Goal: Transaction & Acquisition: Purchase product/service

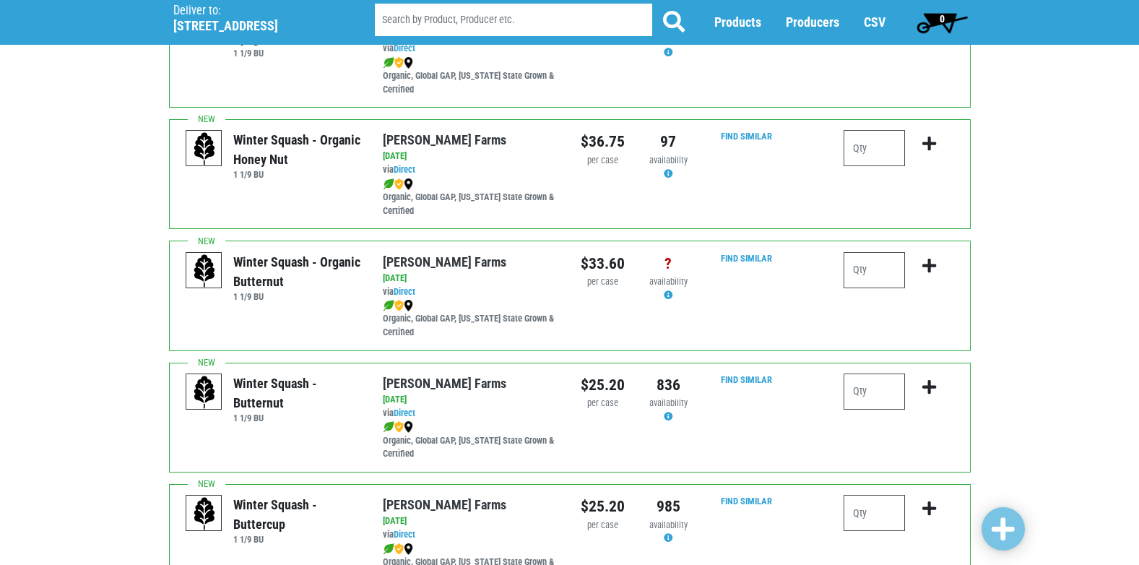
scroll to position [361, 0]
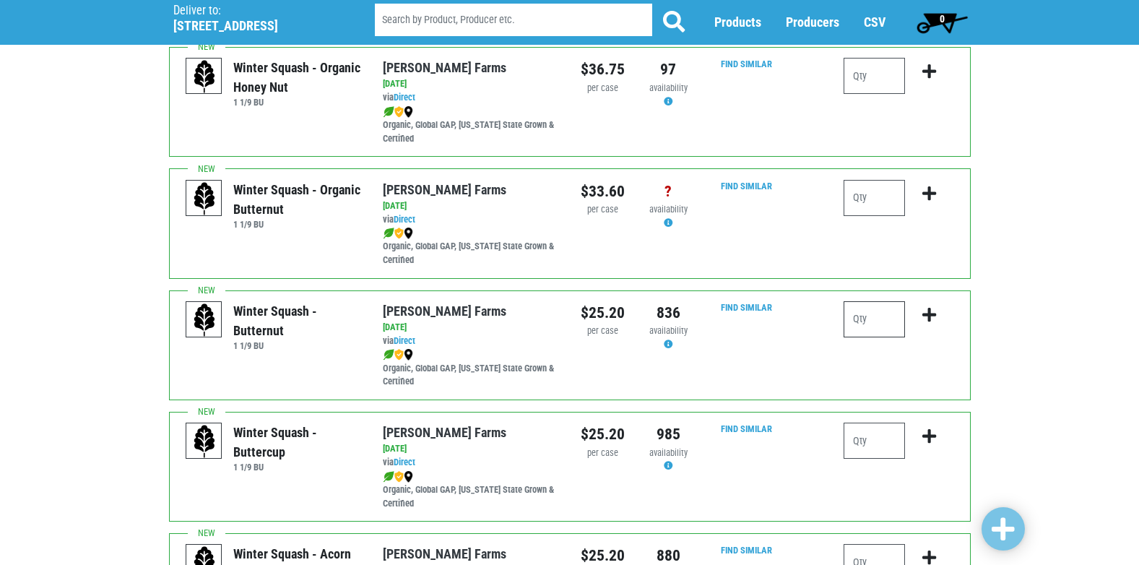
click at [849, 316] on input "number" at bounding box center [874, 319] width 61 height 36
type input "1"
click at [927, 310] on icon "submit" at bounding box center [929, 315] width 14 height 16
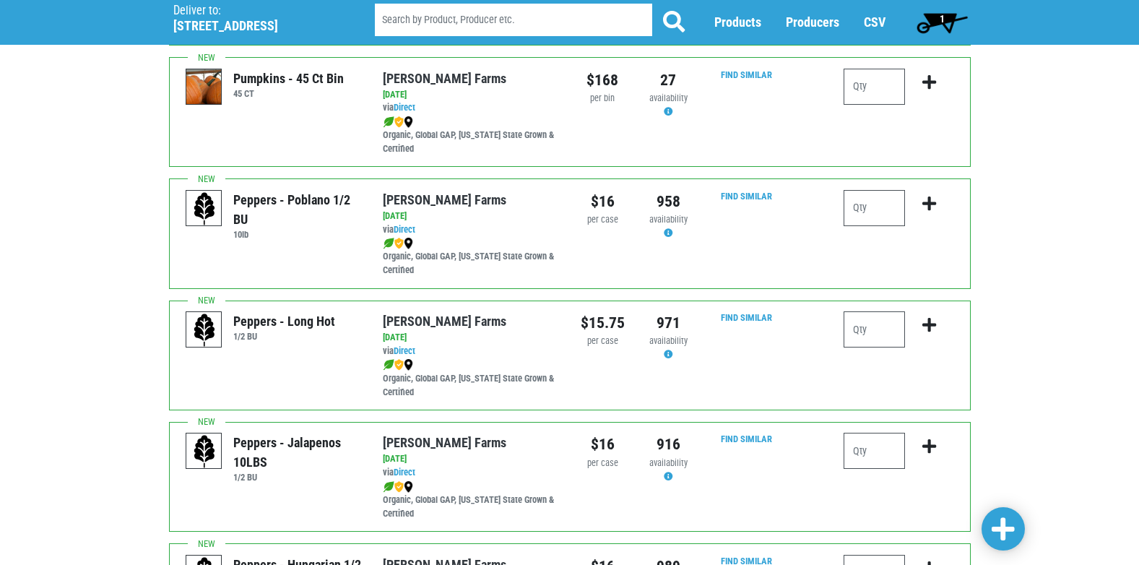
scroll to position [1517, 0]
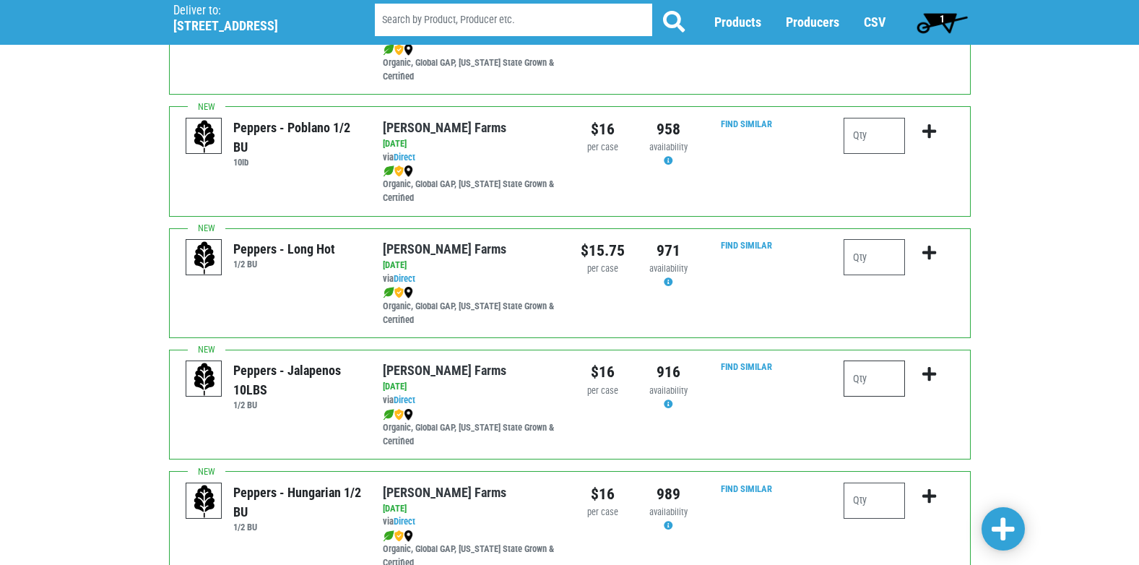
drag, startPoint x: 871, startPoint y: 386, endPoint x: 914, endPoint y: 381, distance: 42.9
click at [871, 387] on input "number" at bounding box center [874, 378] width 61 height 36
type input "1"
click at [922, 375] on button "submit" at bounding box center [929, 382] width 34 height 45
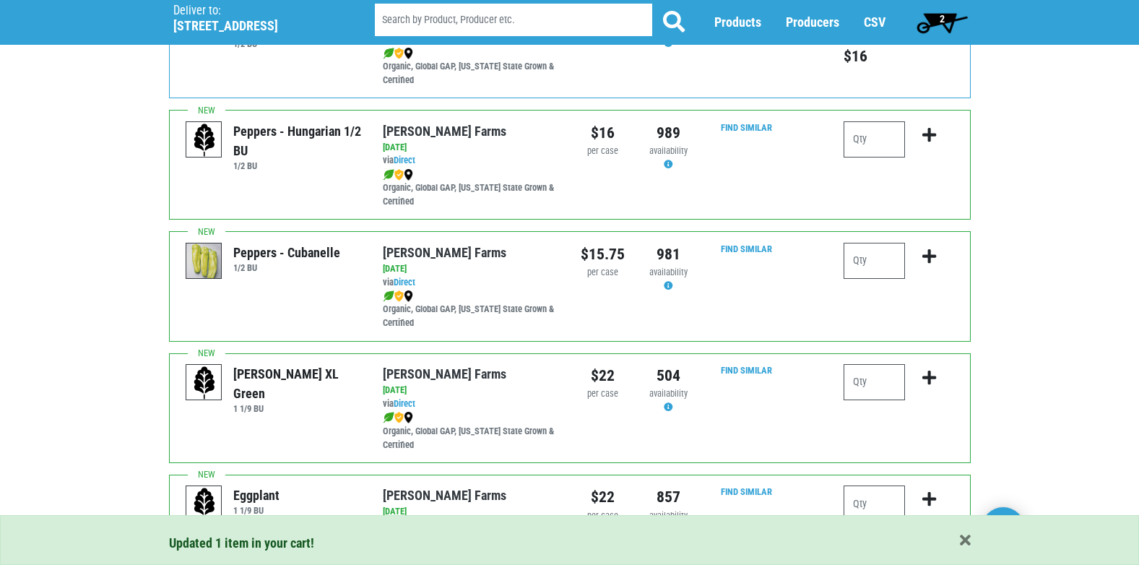
scroll to position [1950, 0]
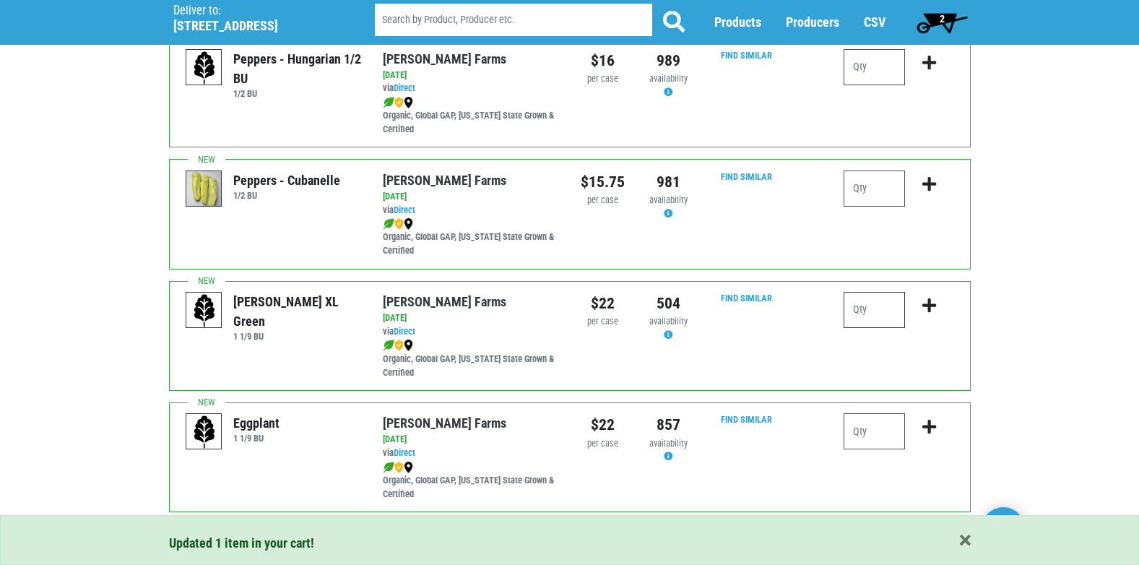
click at [906, 307] on div at bounding box center [899, 316] width 110 height 48
type input "2"
click at [935, 304] on icon "submit" at bounding box center [929, 306] width 14 height 16
click at [929, 311] on icon "submit" at bounding box center [929, 306] width 14 height 16
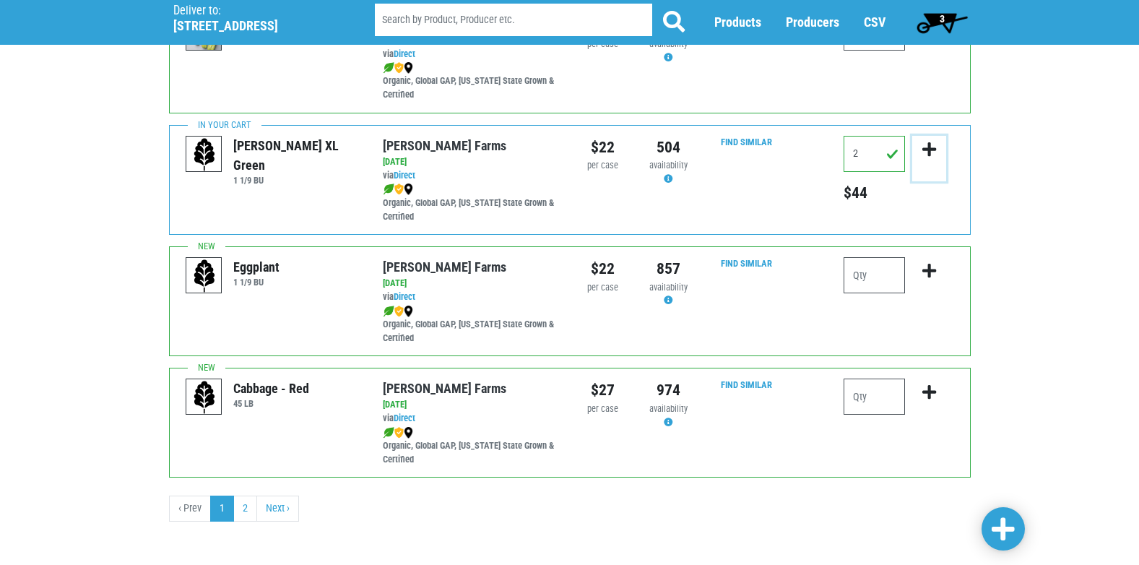
scroll to position [2110, 0]
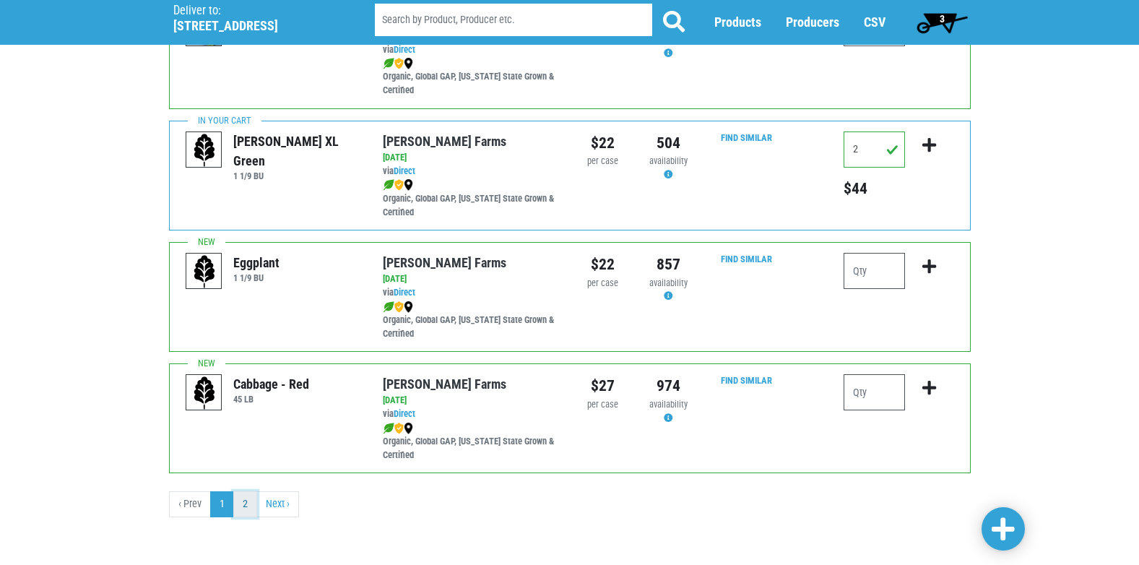
click at [238, 505] on link "2" at bounding box center [245, 504] width 24 height 26
click at [278, 504] on link "Next ›" at bounding box center [277, 504] width 43 height 26
click at [285, 504] on link "Next ›" at bounding box center [277, 504] width 43 height 26
click at [285, 503] on link "Next ›" at bounding box center [277, 504] width 43 height 26
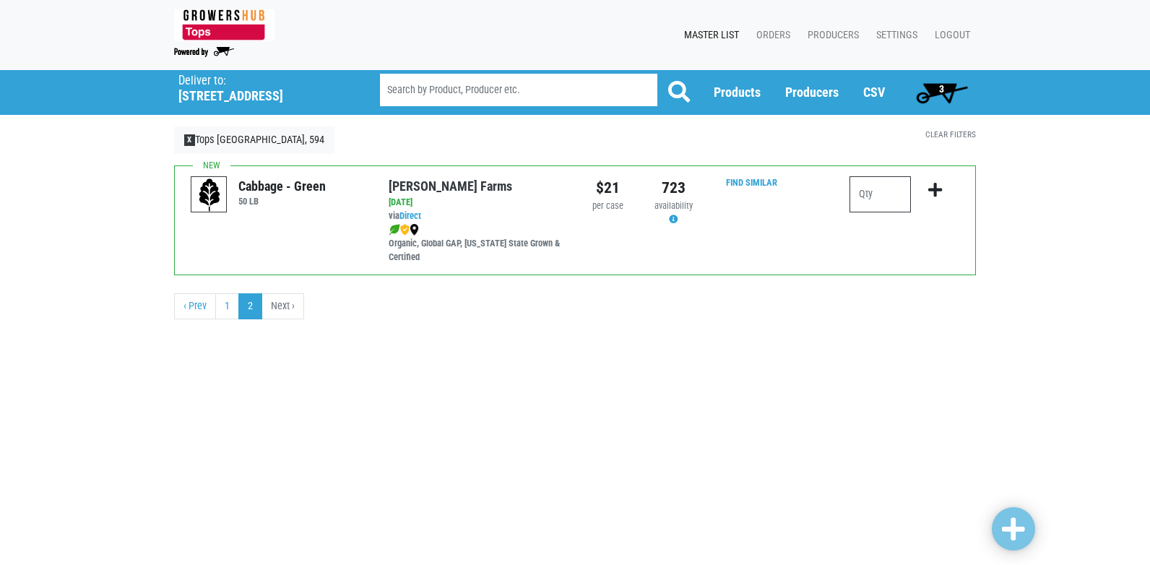
click at [881, 196] on input "number" at bounding box center [879, 194] width 61 height 36
type input "1"
click at [924, 187] on button "submit" at bounding box center [935, 198] width 34 height 45
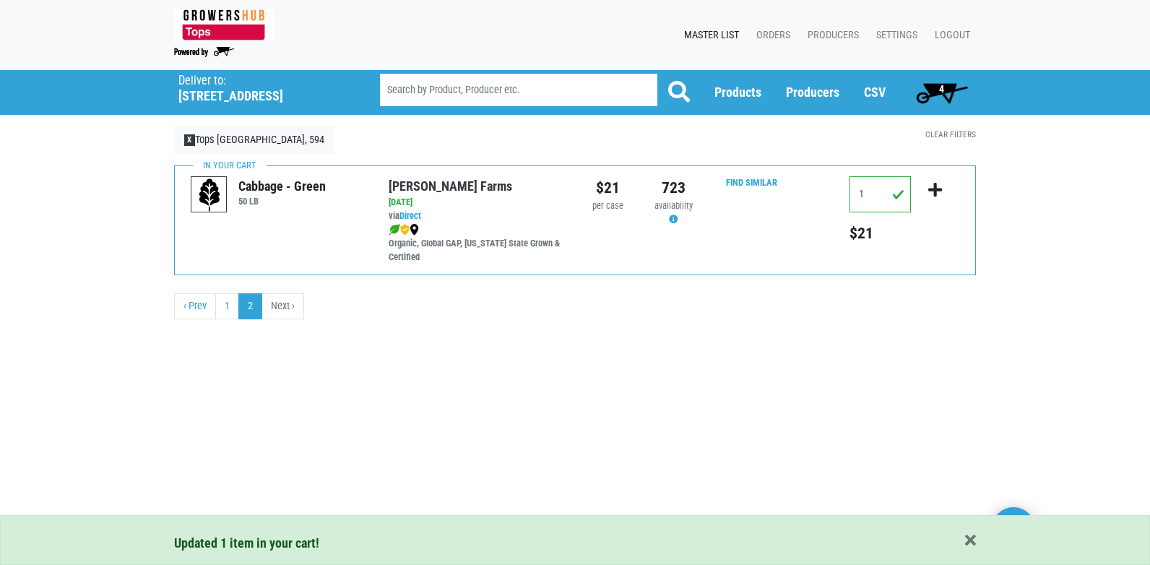
click at [935, 91] on span "4" at bounding box center [941, 92] width 64 height 29
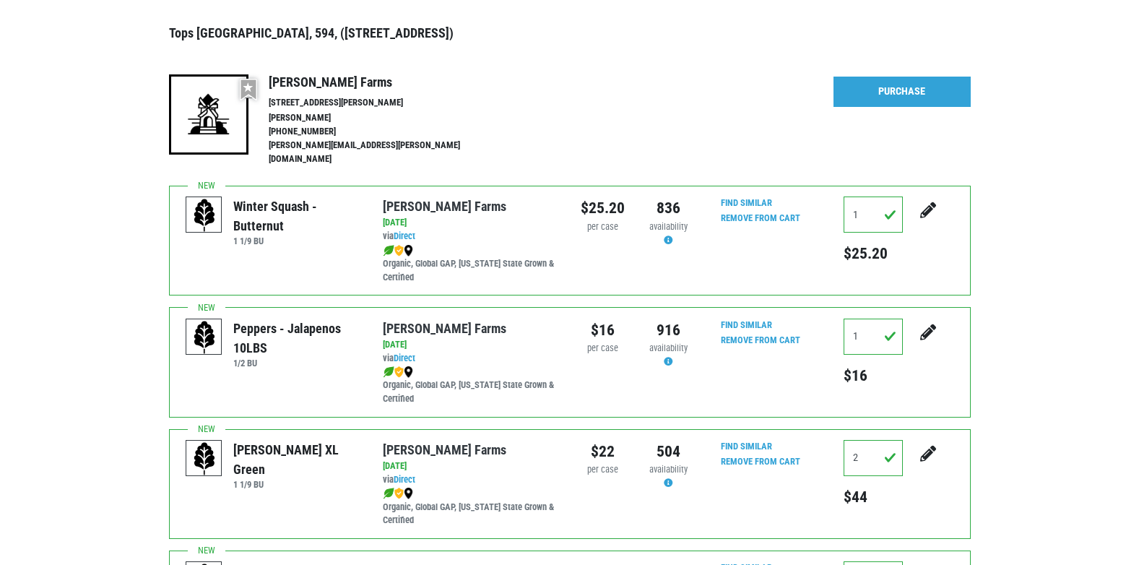
scroll to position [144, 0]
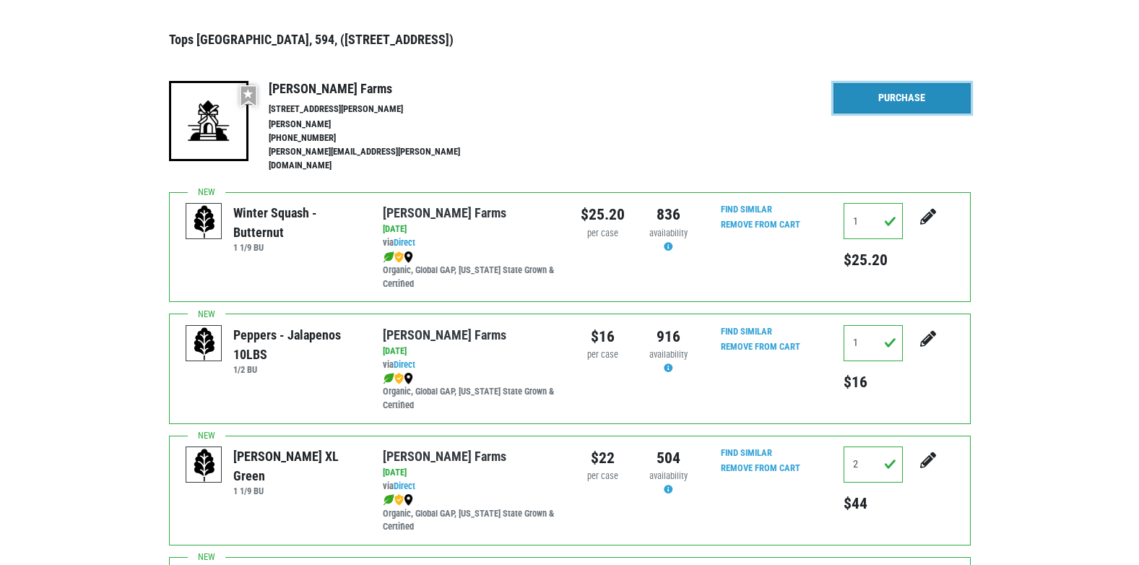
click at [918, 97] on link "Purchase" at bounding box center [901, 98] width 137 height 30
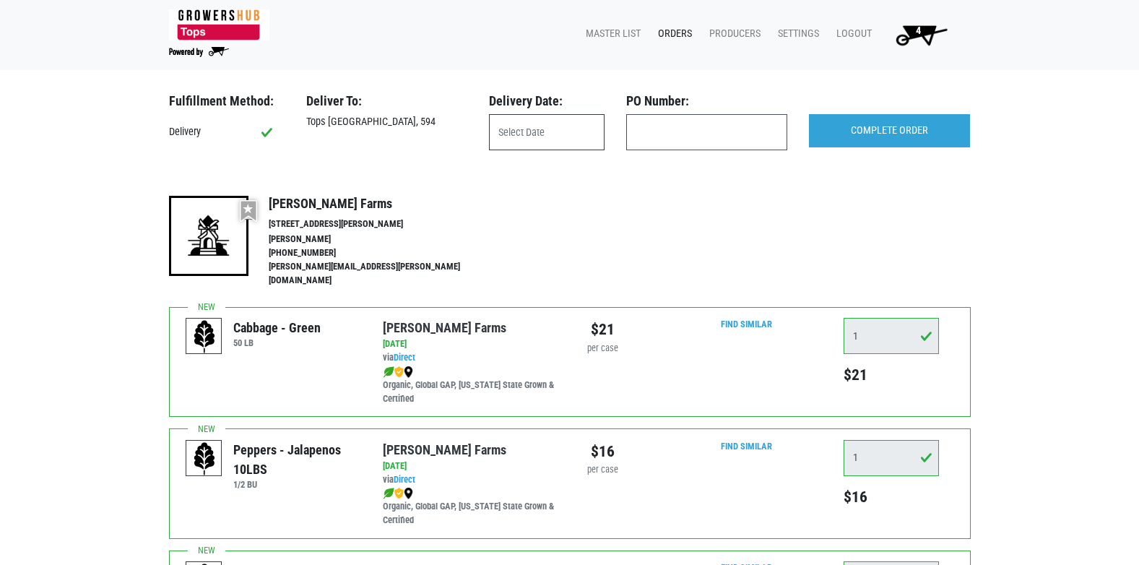
click at [546, 118] on input "text" at bounding box center [547, 132] width 116 height 36
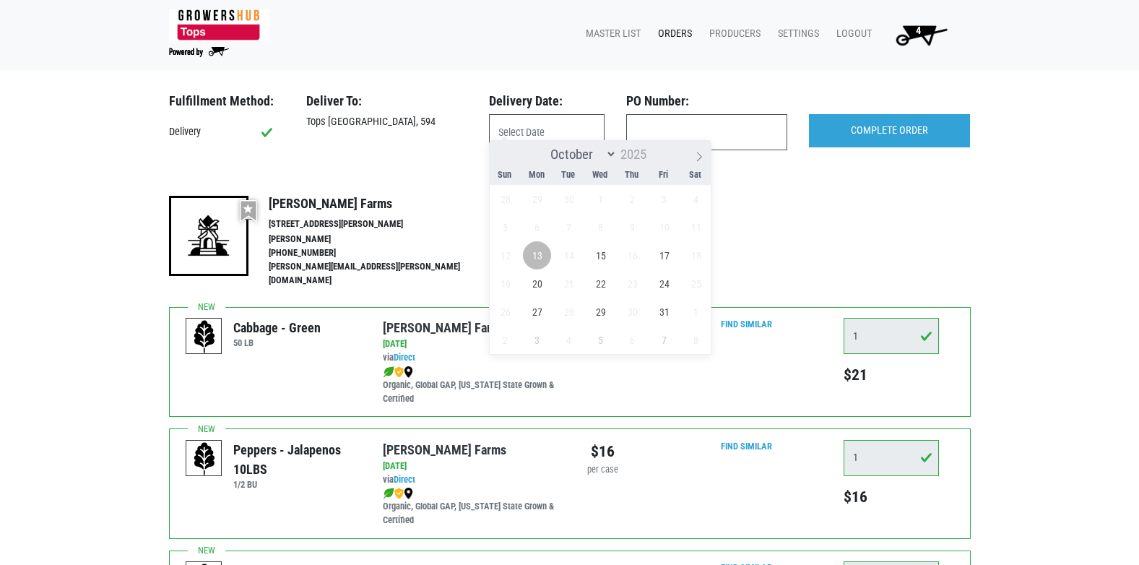
click at [549, 258] on span "13" at bounding box center [537, 255] width 28 height 28
type input "[DATE]"
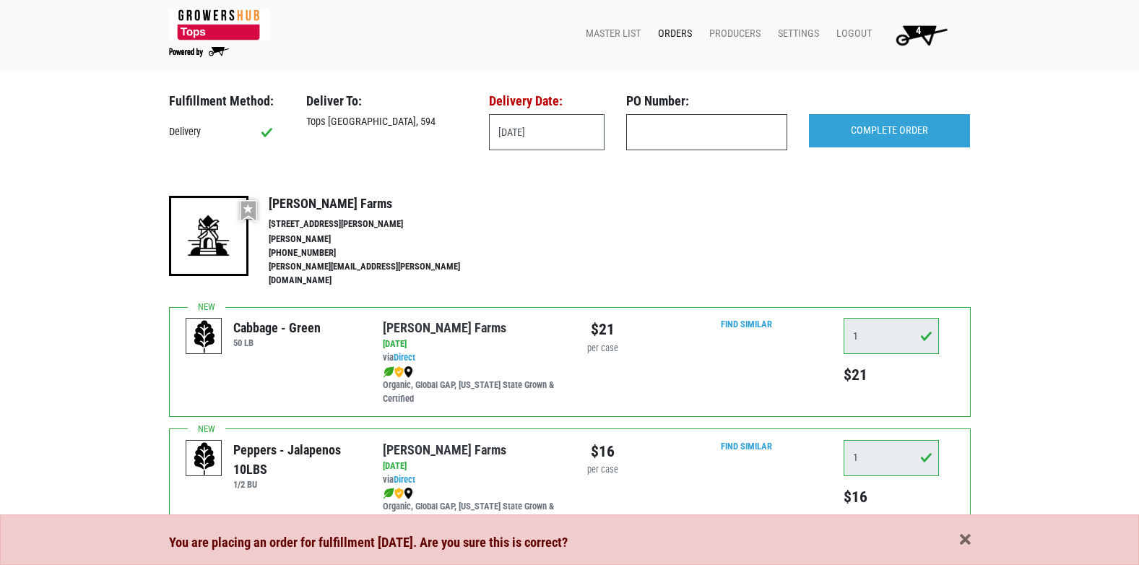
click at [718, 131] on input "text" at bounding box center [706, 132] width 161 height 36
type input "594"
click at [825, 128] on input "COMPLETE ORDER" at bounding box center [889, 130] width 161 height 33
